Goal: Check status: Check status

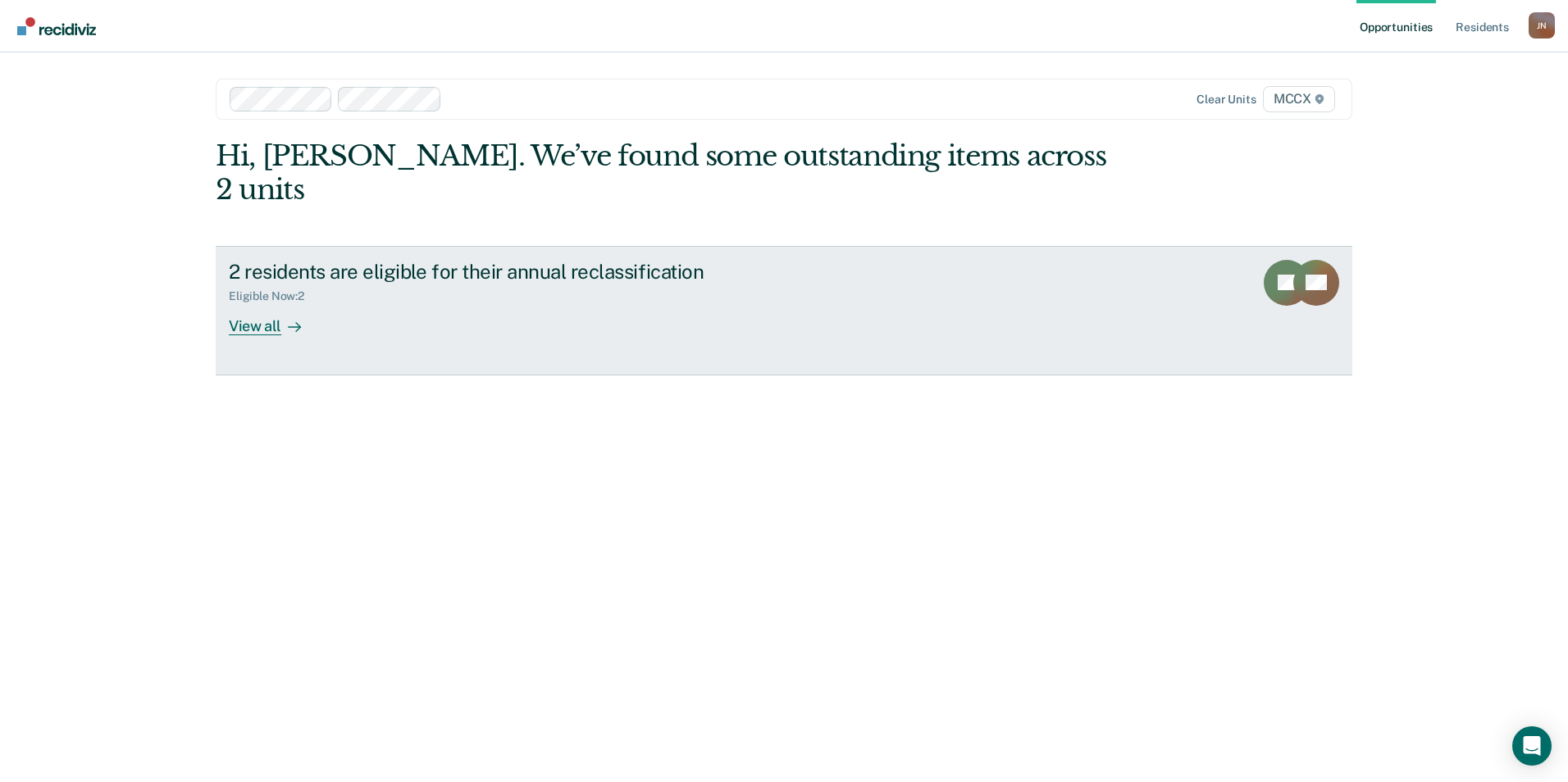
click at [402, 283] on div "Eligible Now : 2" at bounding box center [516, 293] width 576 height 21
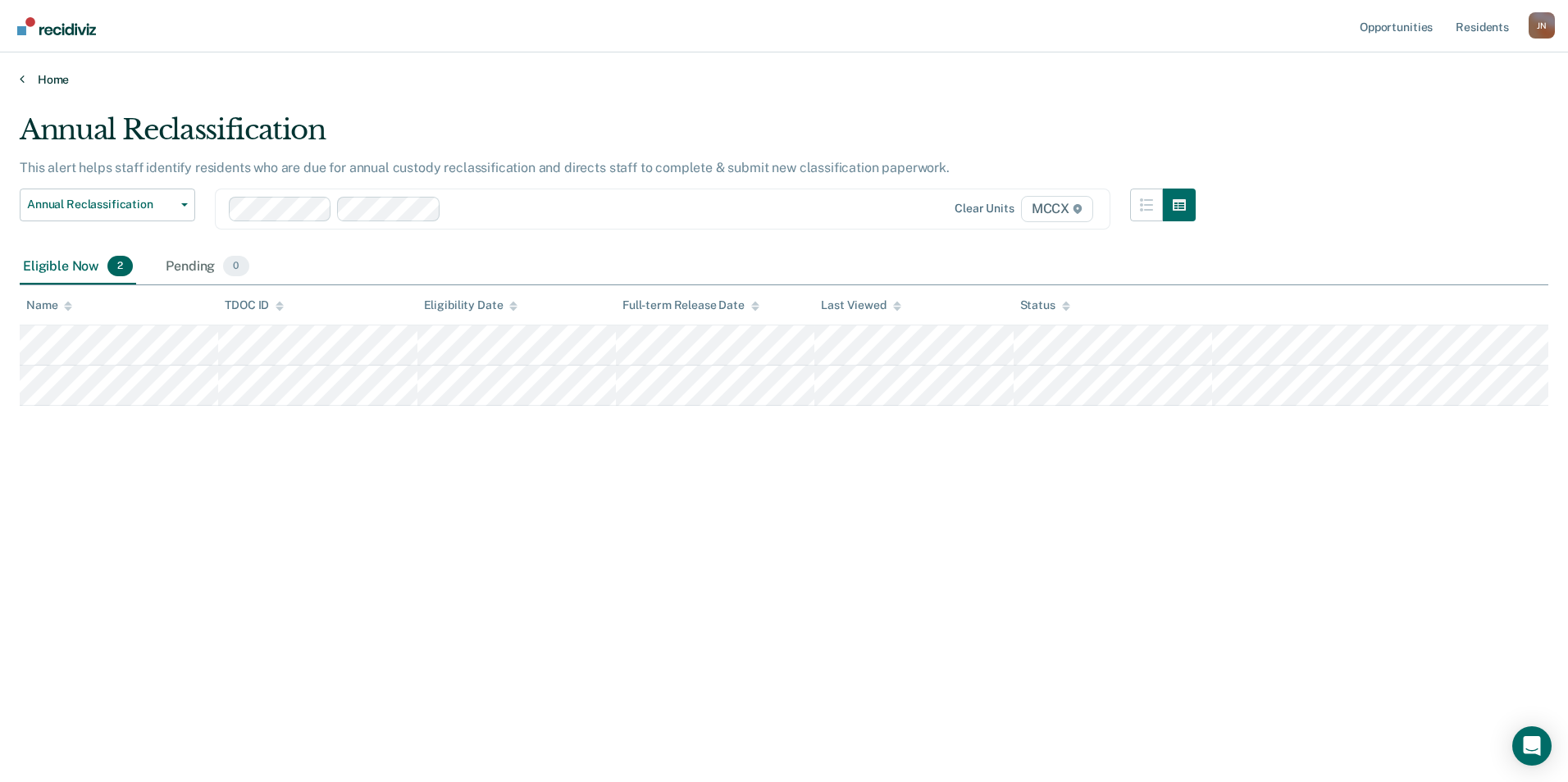
click at [44, 79] on link "Home" at bounding box center [784, 79] width 1528 height 14
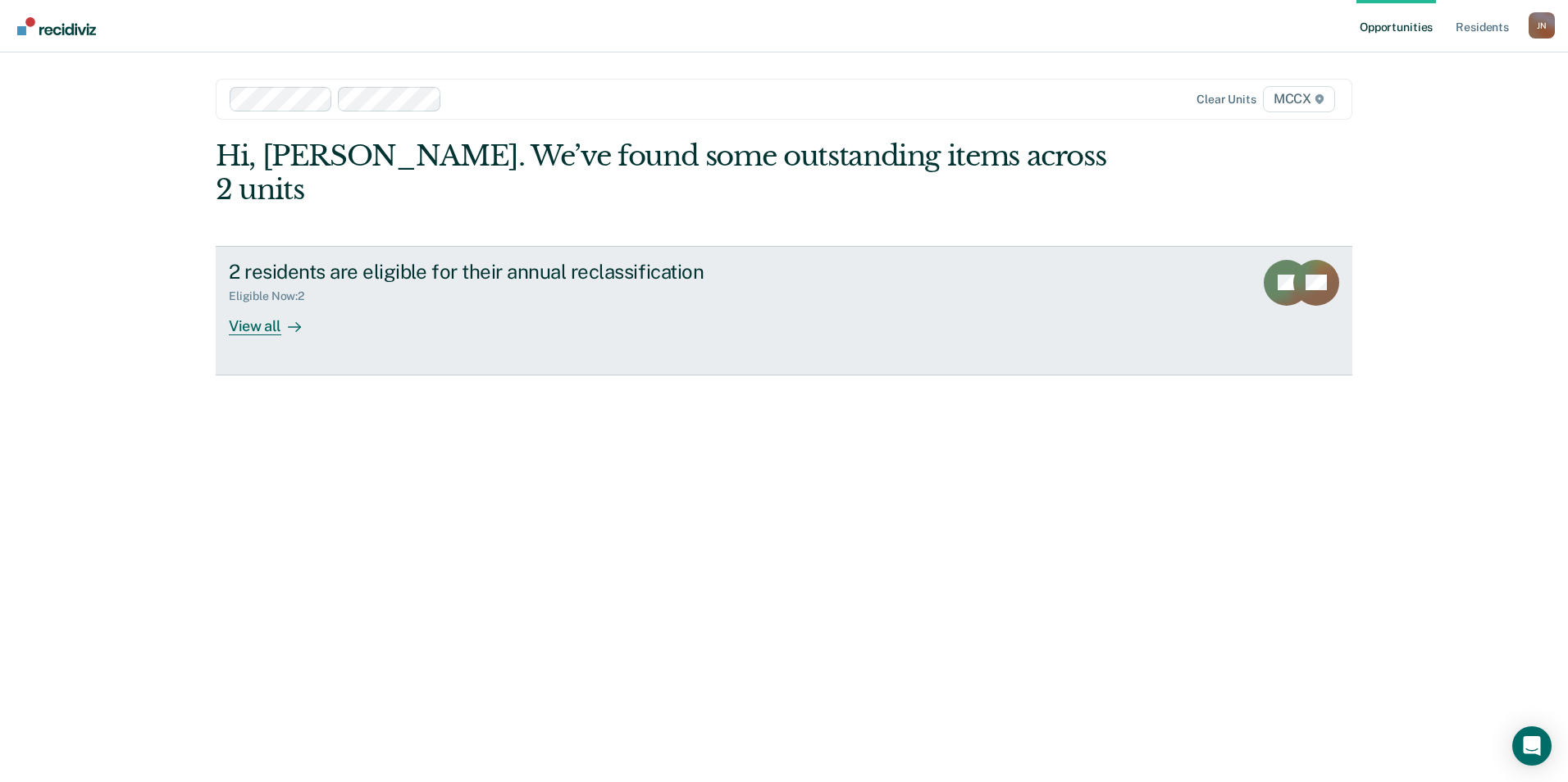
click at [254, 304] on div "View all" at bounding box center [275, 319] width 92 height 32
